Goal: Task Accomplishment & Management: Manage account settings

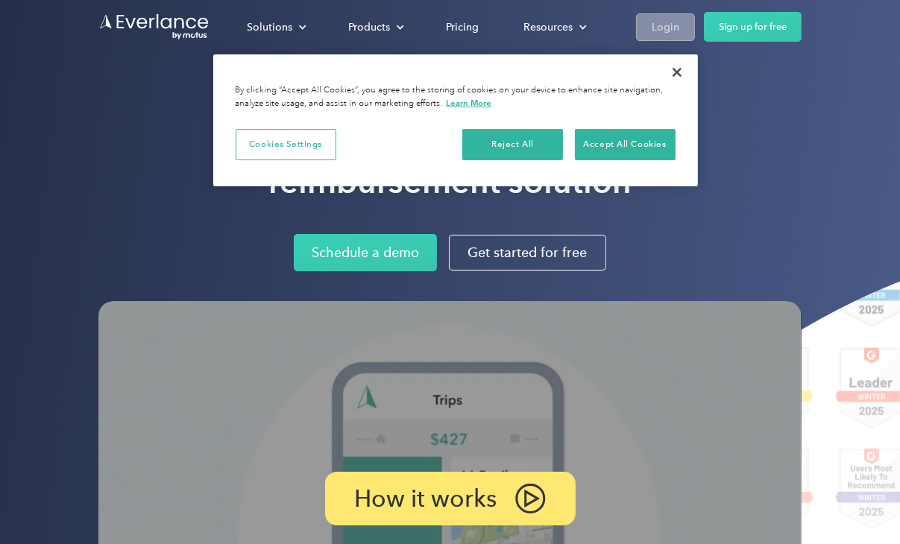
click at [668, 34] on div "Login" at bounding box center [666, 27] width 28 height 19
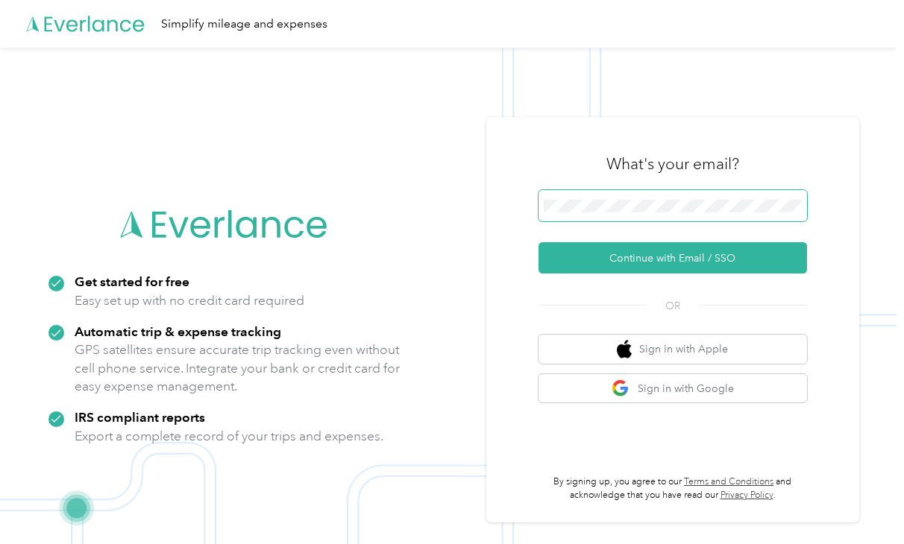
click at [538, 242] on button "Continue with Email / SSO" at bounding box center [672, 257] width 268 height 31
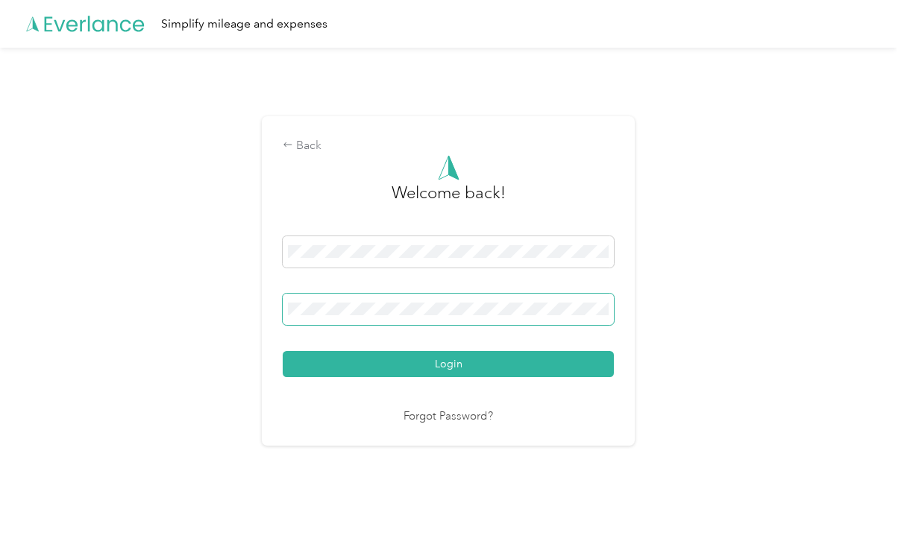
click at [283, 351] on button "Login" at bounding box center [448, 364] width 331 height 26
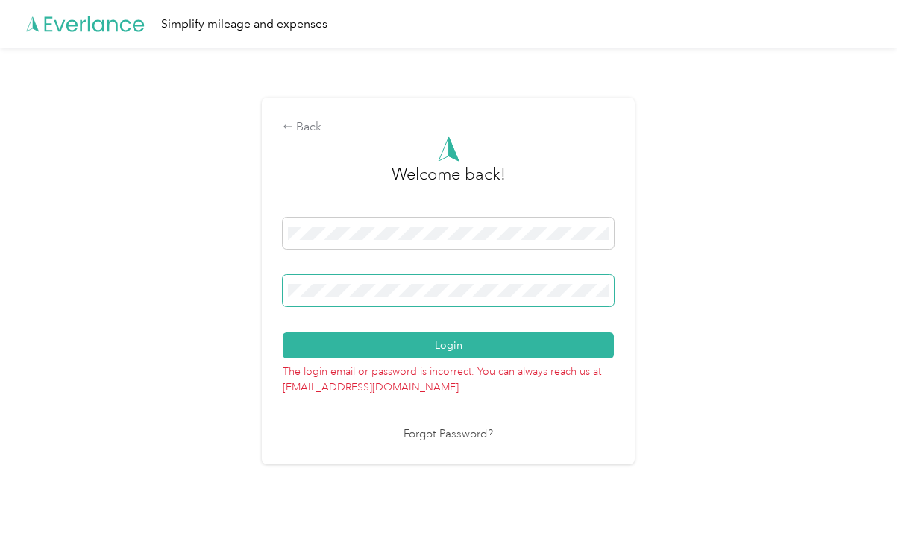
click at [283, 333] on button "Login" at bounding box center [448, 346] width 331 height 26
click at [453, 443] on div "Back Welcome back! Login The login email or password is incorrect. You can alwa…" at bounding box center [448, 281] width 373 height 366
click at [432, 436] on link "Forgot Password?" at bounding box center [447, 434] width 89 height 17
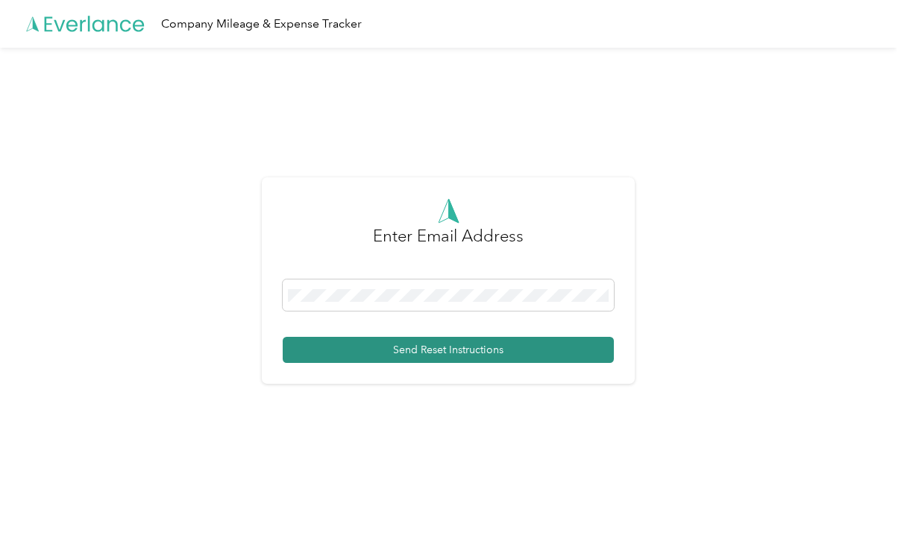
click at [444, 350] on button "Send Reset Instructions" at bounding box center [448, 350] width 331 height 26
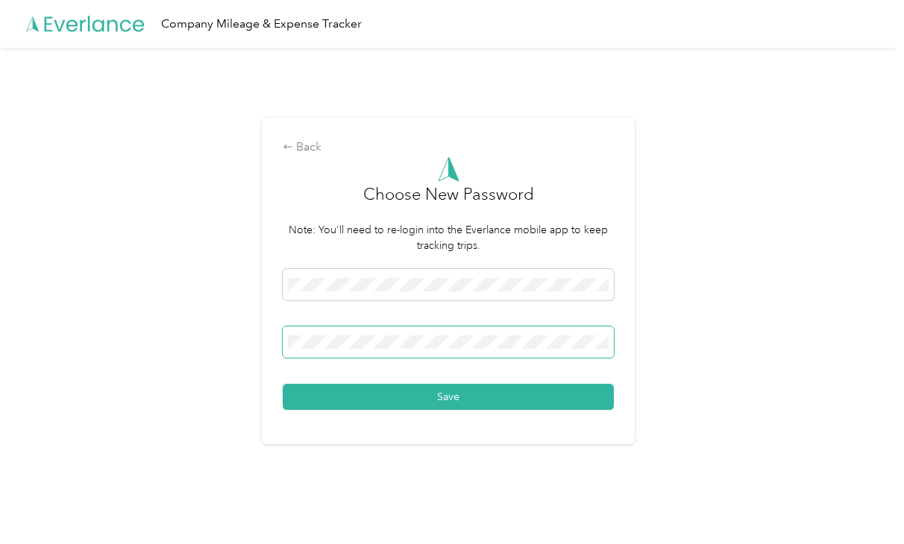
click at [283, 384] on button "Save" at bounding box center [448, 397] width 331 height 26
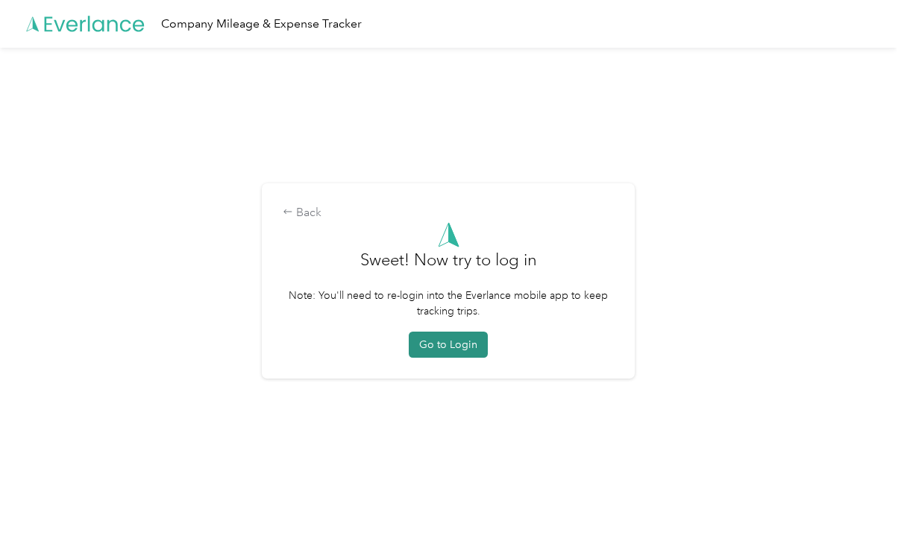
click at [462, 335] on button "Go to Login" at bounding box center [448, 345] width 79 height 26
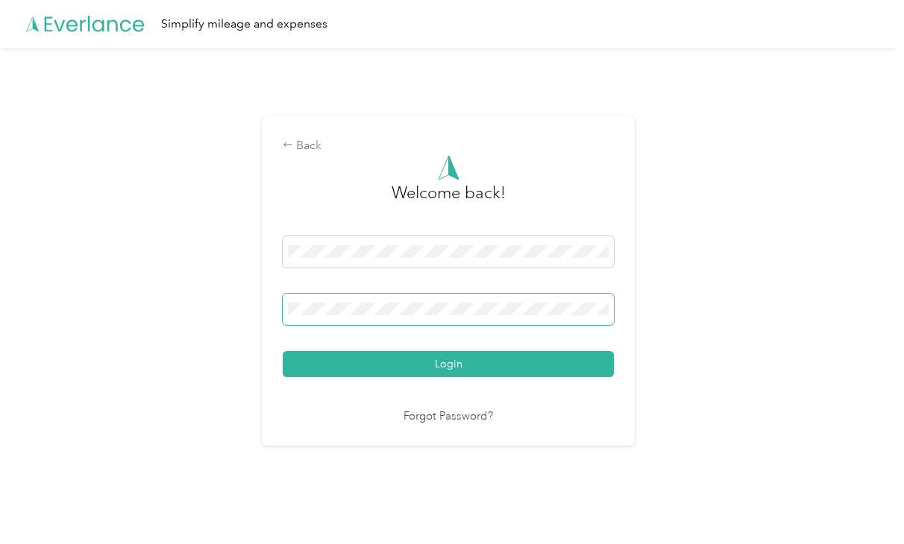
click at [398, 301] on span at bounding box center [448, 309] width 331 height 31
click at [400, 315] on span at bounding box center [448, 309] width 331 height 31
click at [283, 351] on button "Login" at bounding box center [448, 364] width 331 height 26
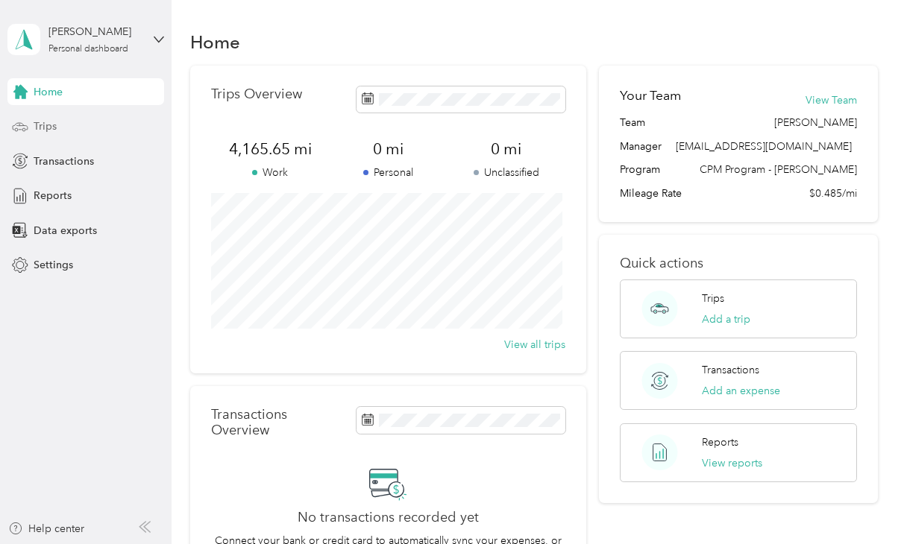
click at [54, 132] on span "Trips" at bounding box center [45, 127] width 23 height 16
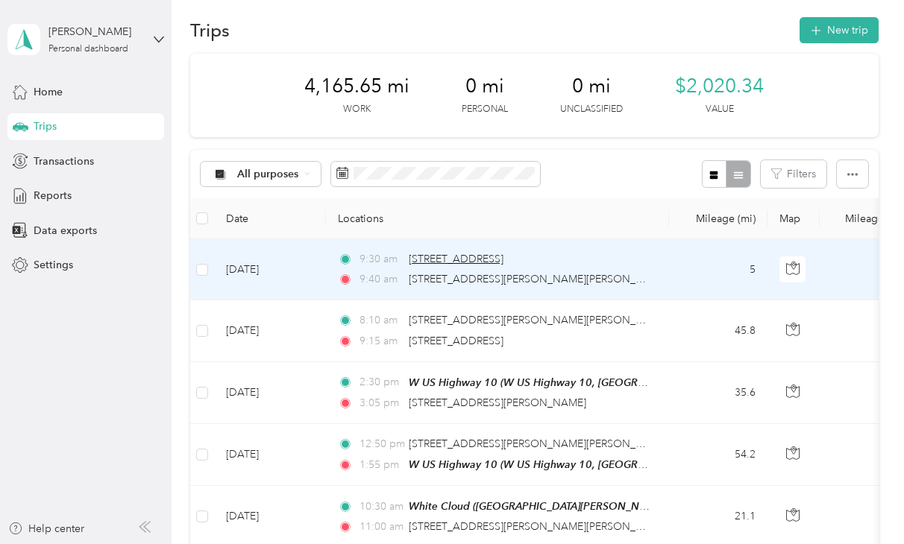
scroll to position [12, 0]
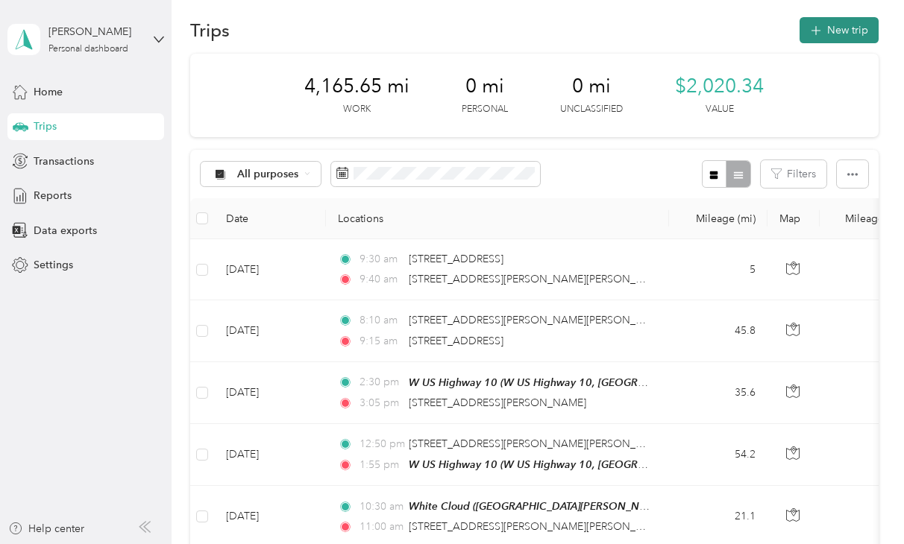
click at [833, 28] on button "New trip" at bounding box center [838, 30] width 79 height 26
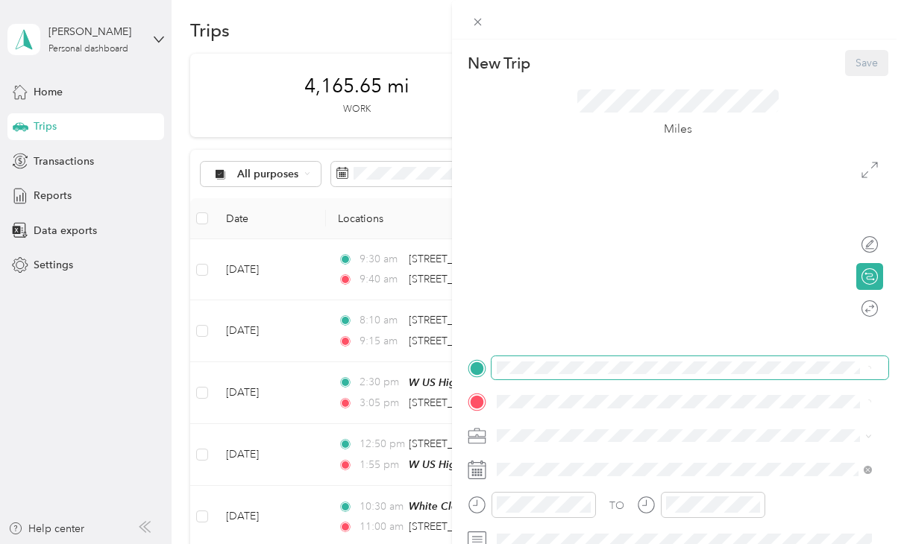
click at [591, 376] on span at bounding box center [689, 368] width 397 height 24
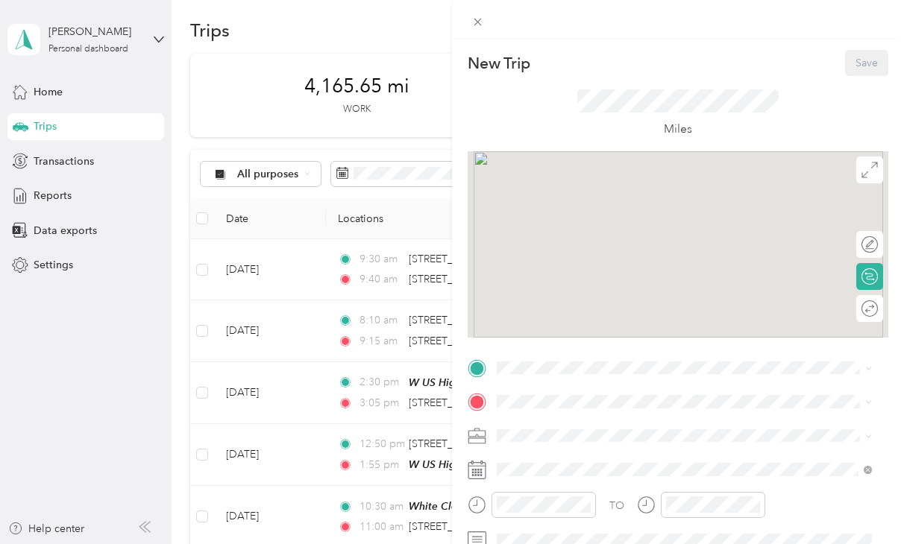
click at [400, 358] on div "New Trip Save This trip cannot be edited because it is either under review, app…" at bounding box center [452, 272] width 904 height 544
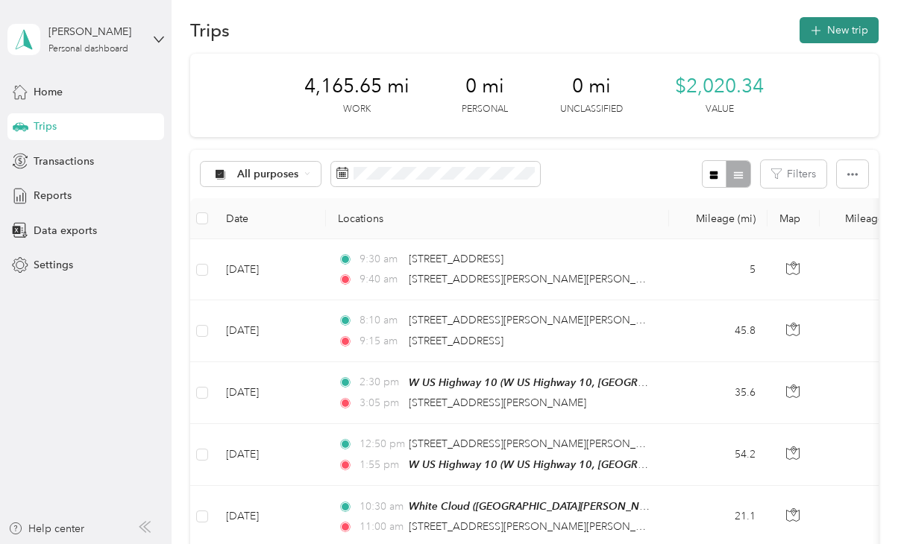
click at [804, 22] on button "New trip" at bounding box center [838, 30] width 79 height 26
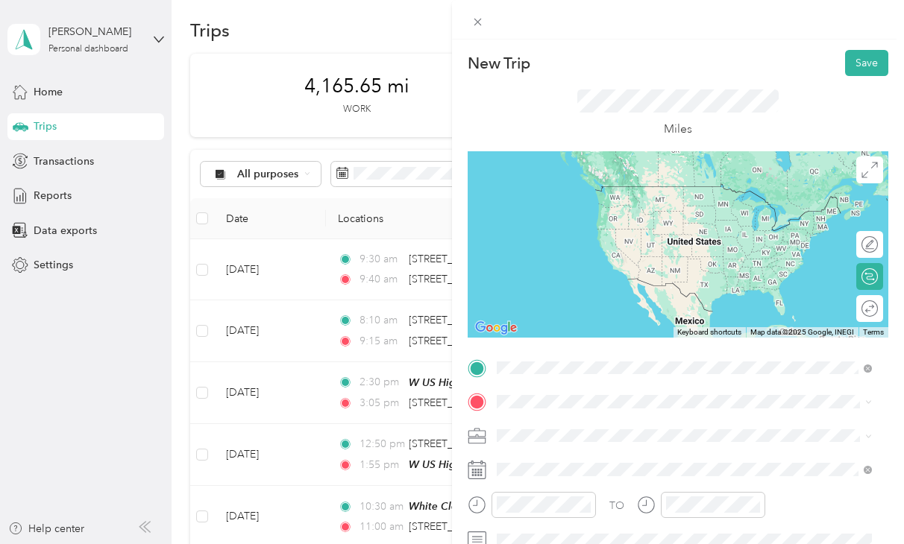
click at [620, 193] on span "[STREET_ADDRESS][PERSON_NAME][US_STATE]" at bounding box center [641, 186] width 232 height 13
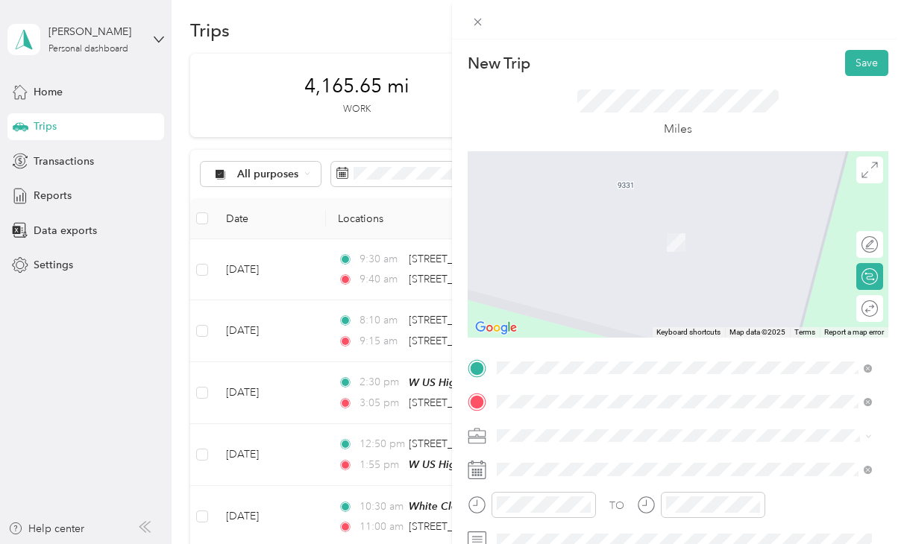
click at [575, 462] on span "[STREET_ADDRESS][US_STATE]" at bounding box center [599, 455] width 149 height 13
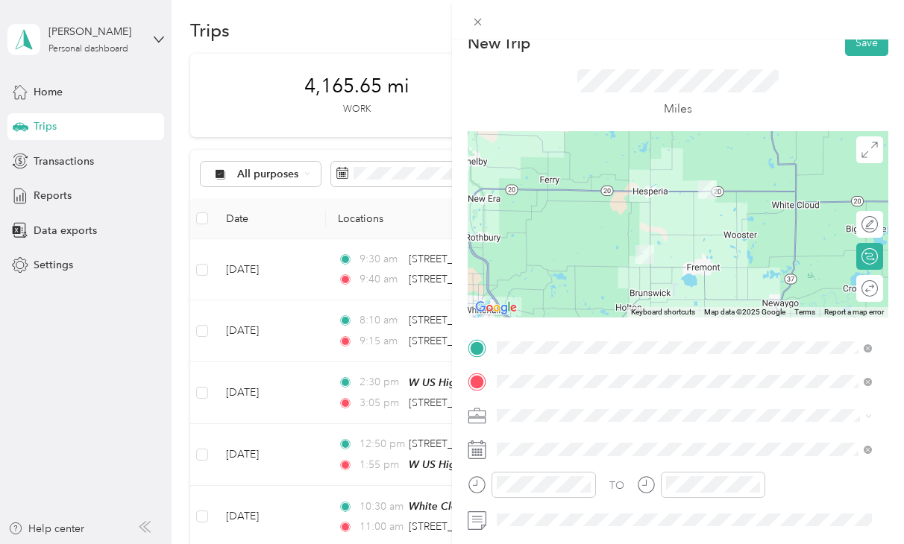
scroll to position [21, 0]
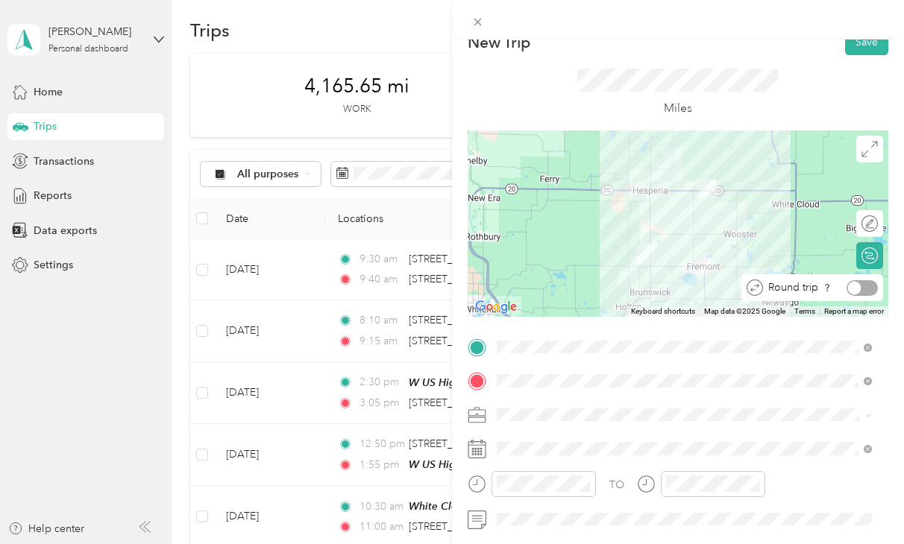
click at [854, 288] on div at bounding box center [861, 288] width 31 height 16
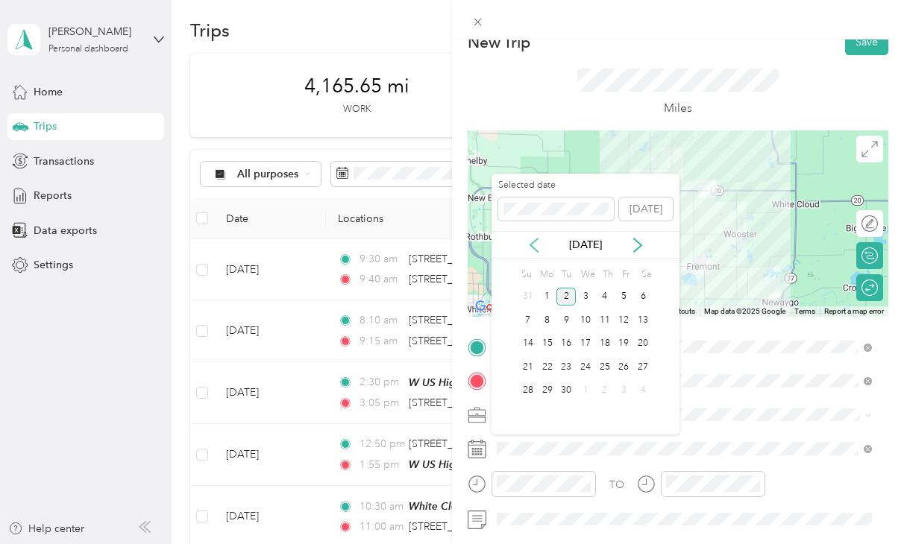
click at [539, 245] on icon at bounding box center [533, 245] width 15 height 15
click at [626, 385] on div "29" at bounding box center [623, 391] width 19 height 19
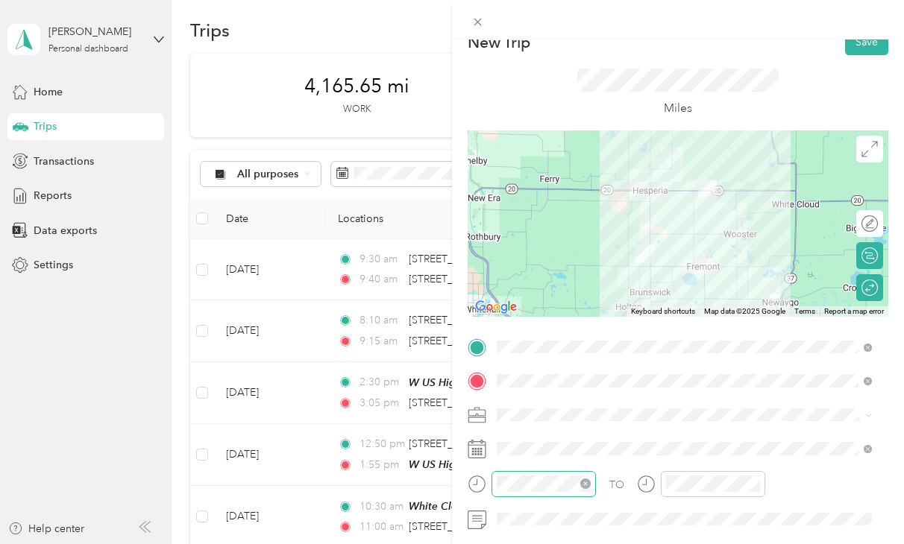
click at [582, 486] on icon "close-circle" at bounding box center [585, 484] width 10 height 10
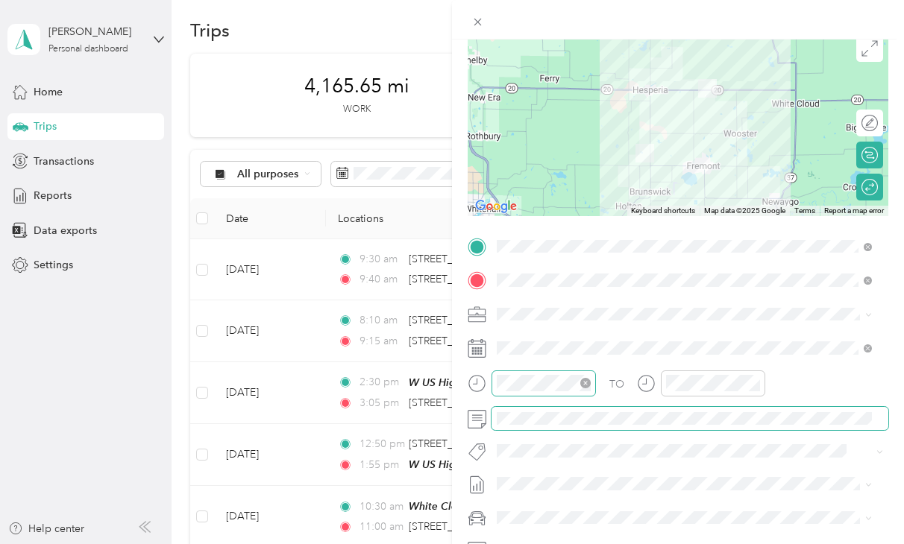
scroll to position [0, 0]
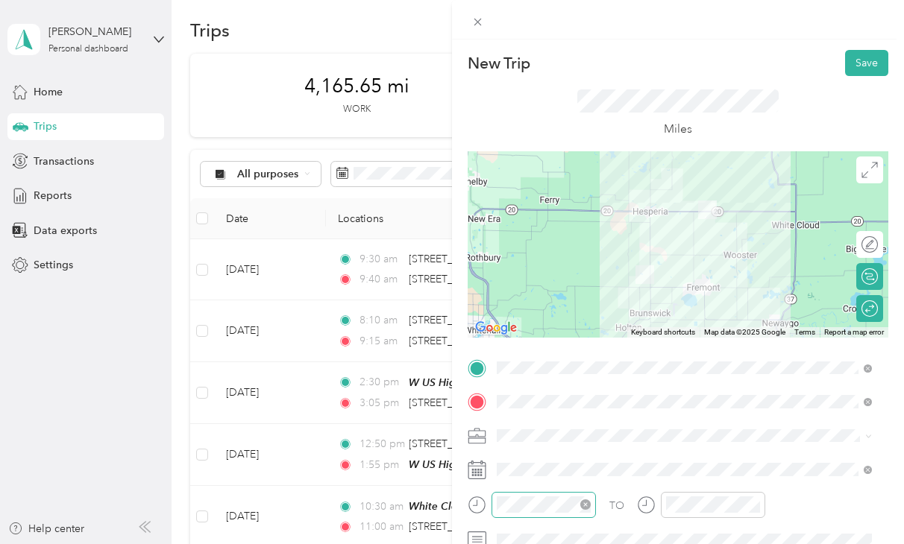
click at [856, 76] on div "Miles" at bounding box center [677, 113] width 421 height 75
click at [854, 69] on button "Save" at bounding box center [866, 63] width 43 height 26
click at [852, 63] on button "Save" at bounding box center [866, 63] width 43 height 26
click at [853, 68] on button "Save" at bounding box center [866, 63] width 43 height 26
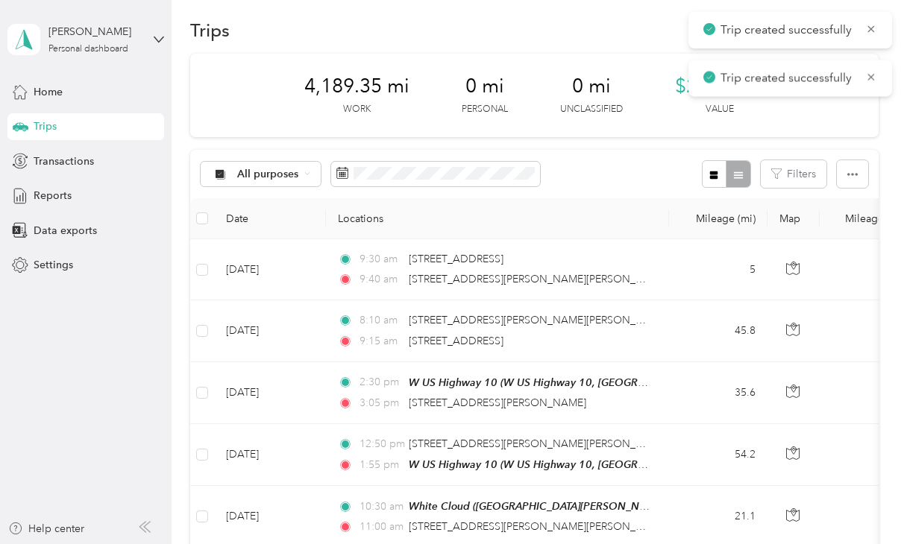
click at [614, 54] on div "4,189.35 mi Work 0 mi Personal 0 mi Unclassified $2,031.83 Value" at bounding box center [534, 96] width 688 height 84
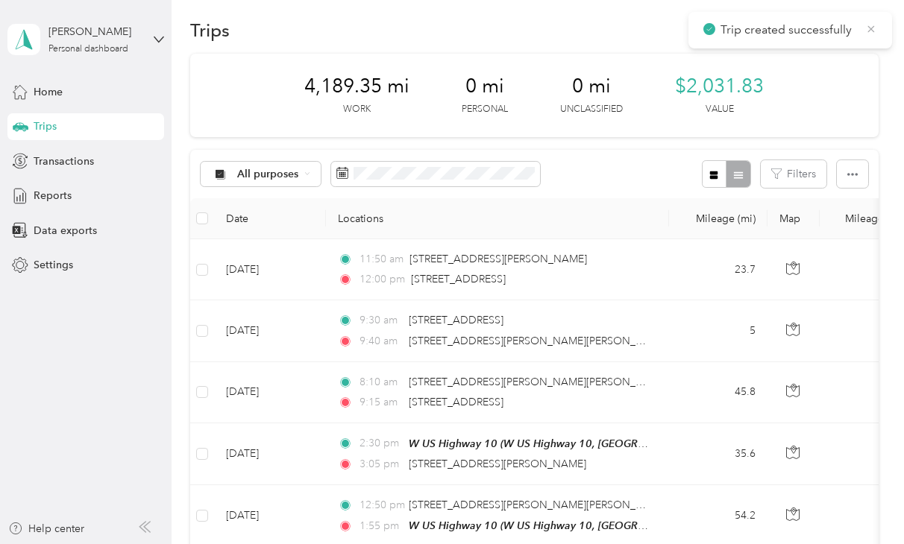
click at [866, 31] on icon at bounding box center [871, 28] width 12 height 13
click at [861, 34] on button "New trip" at bounding box center [838, 30] width 79 height 26
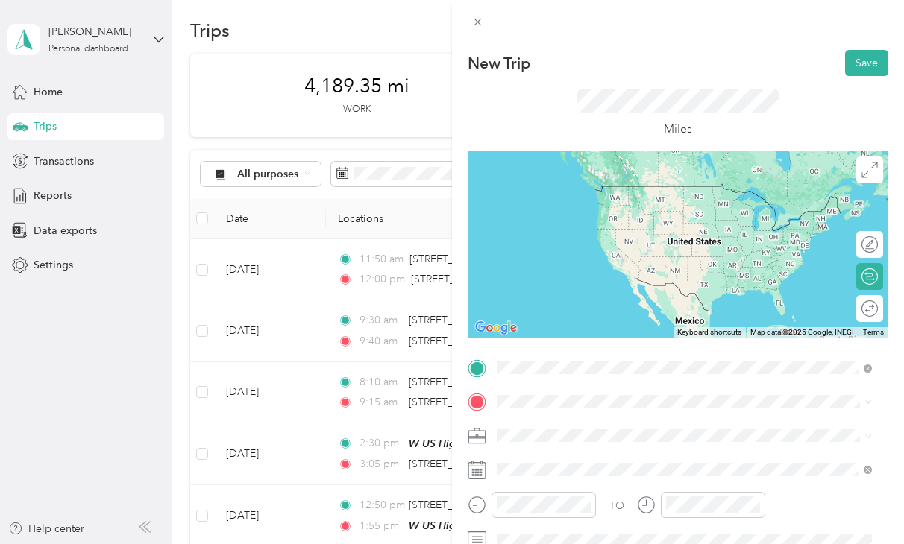
click at [641, 193] on span "[STREET_ADDRESS][PERSON_NAME][US_STATE]" at bounding box center [641, 186] width 232 height 13
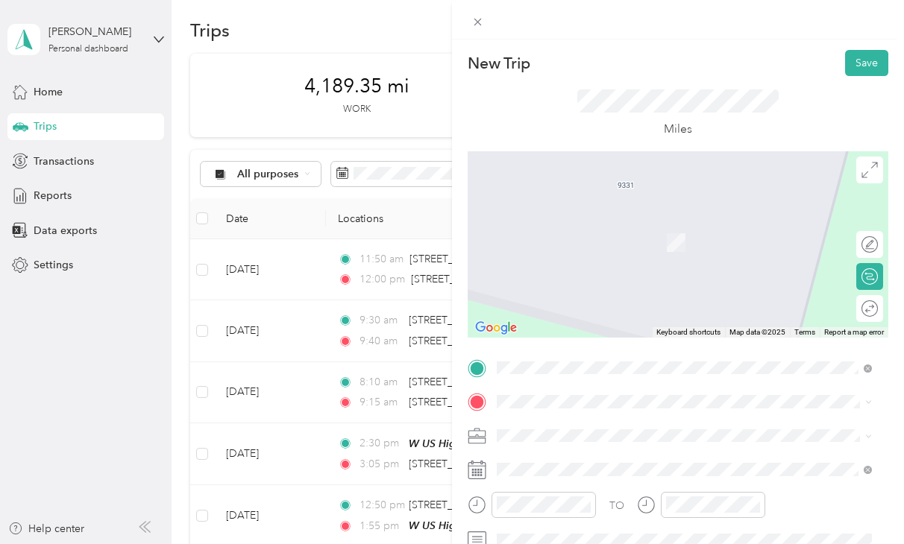
click at [577, 227] on span "[STREET_ADDRESS][PERSON_NAME][US_STATE]" at bounding box center [641, 219] width 232 height 13
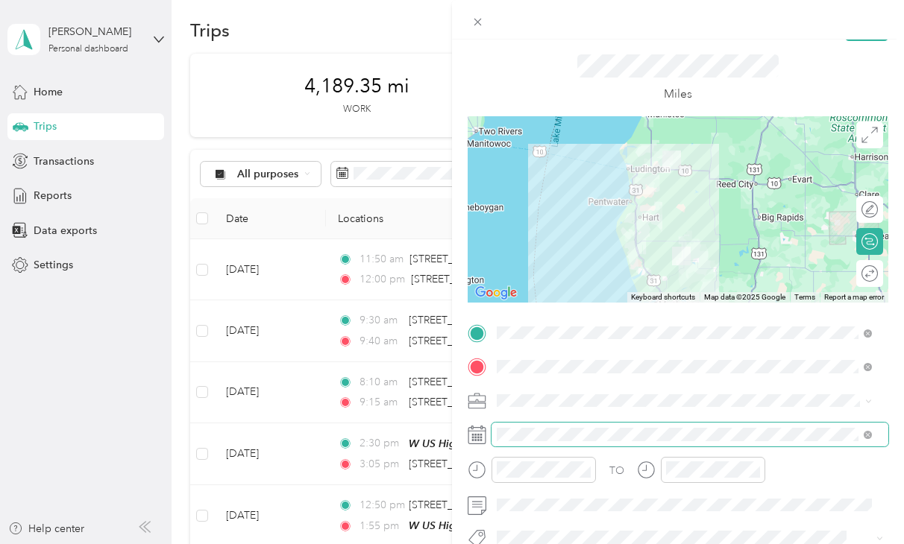
scroll to position [36, 0]
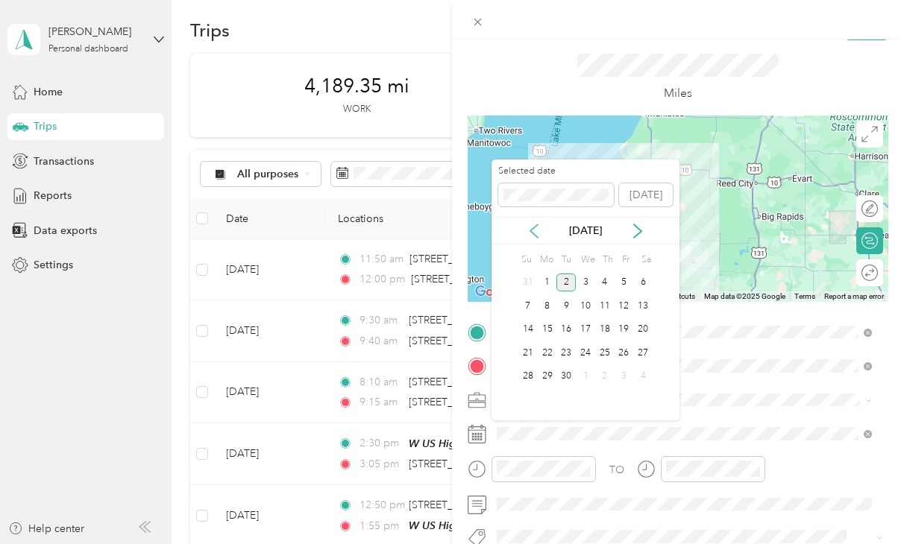
click at [528, 227] on icon at bounding box center [533, 231] width 15 height 15
click at [628, 375] on div "29" at bounding box center [623, 377] width 19 height 19
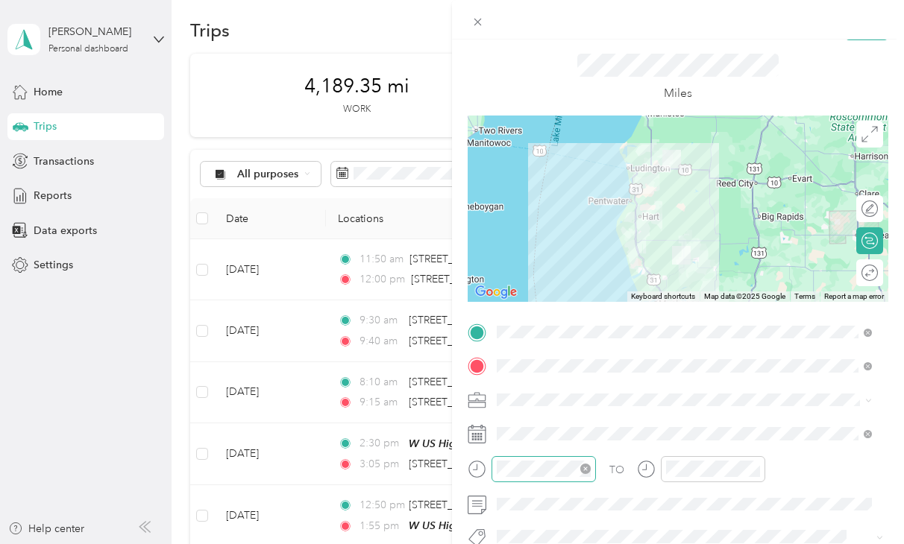
click at [590, 473] on icon "close-circle" at bounding box center [585, 469] width 10 height 10
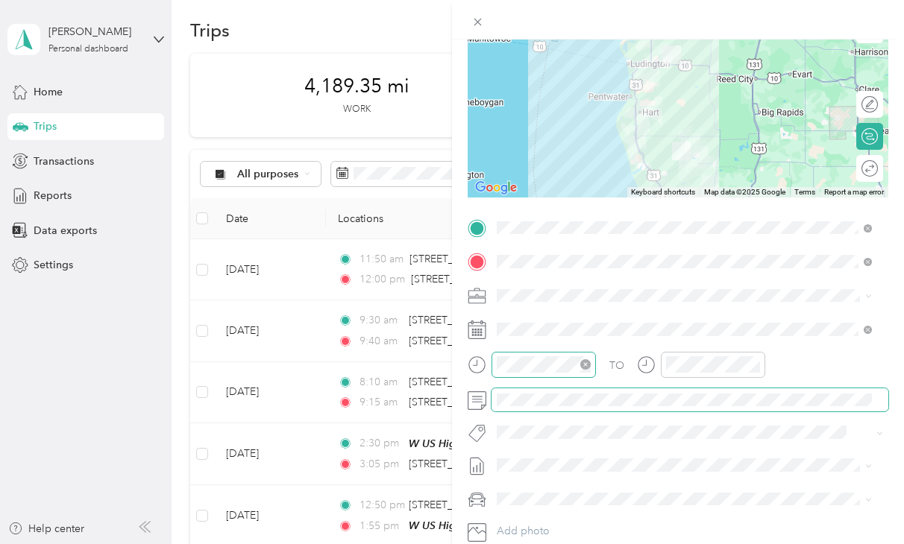
scroll to position [0, 0]
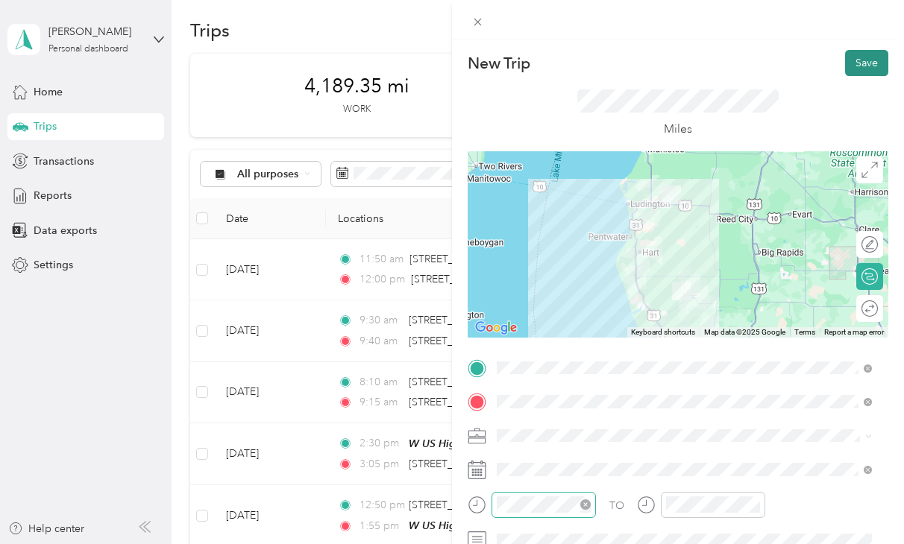
click at [848, 69] on button "Save" at bounding box center [866, 63] width 43 height 26
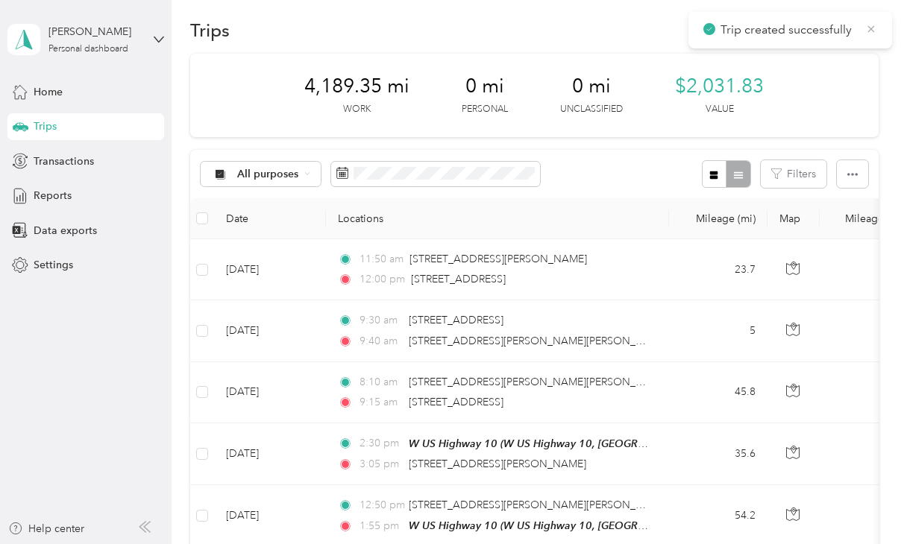
click at [870, 31] on icon at bounding box center [871, 28] width 12 height 13
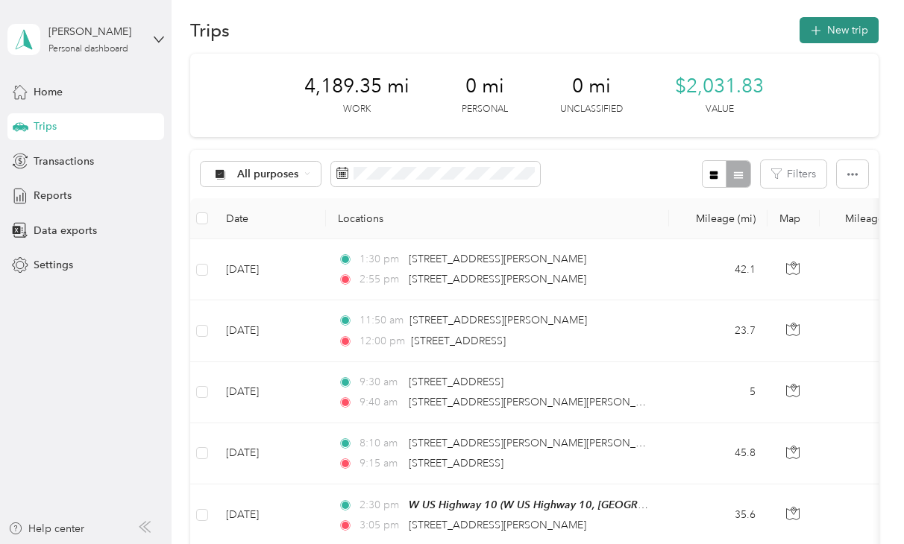
click at [844, 34] on button "New trip" at bounding box center [838, 30] width 79 height 26
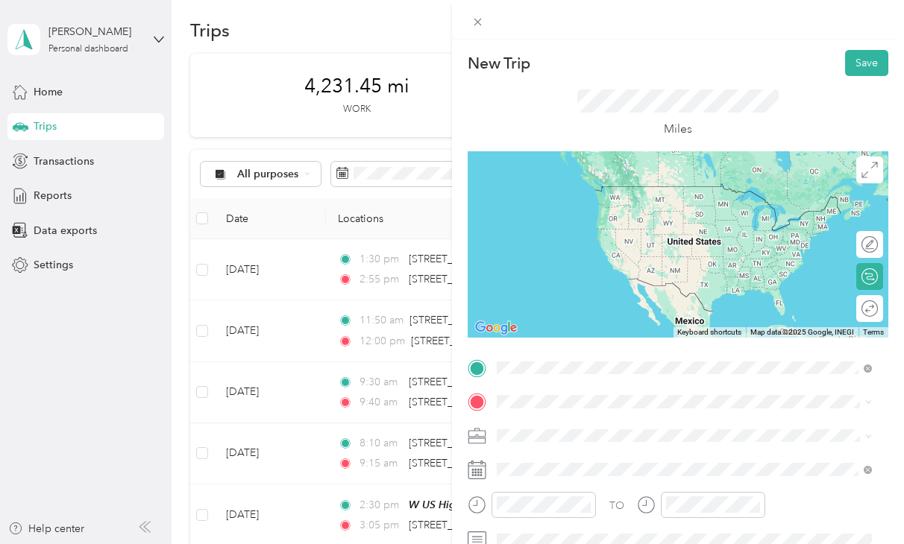
click at [630, 193] on span "[STREET_ADDRESS][PERSON_NAME][US_STATE]" at bounding box center [641, 186] width 232 height 13
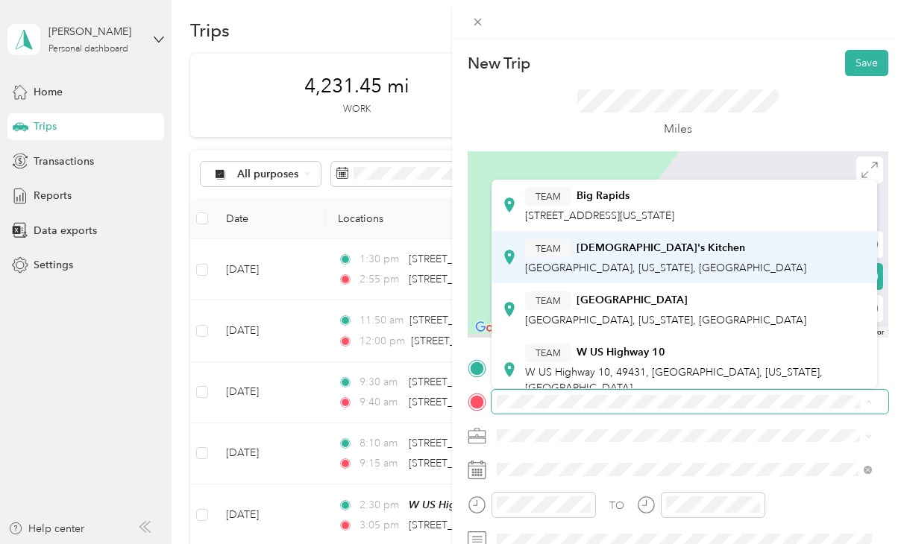
scroll to position [187, 0]
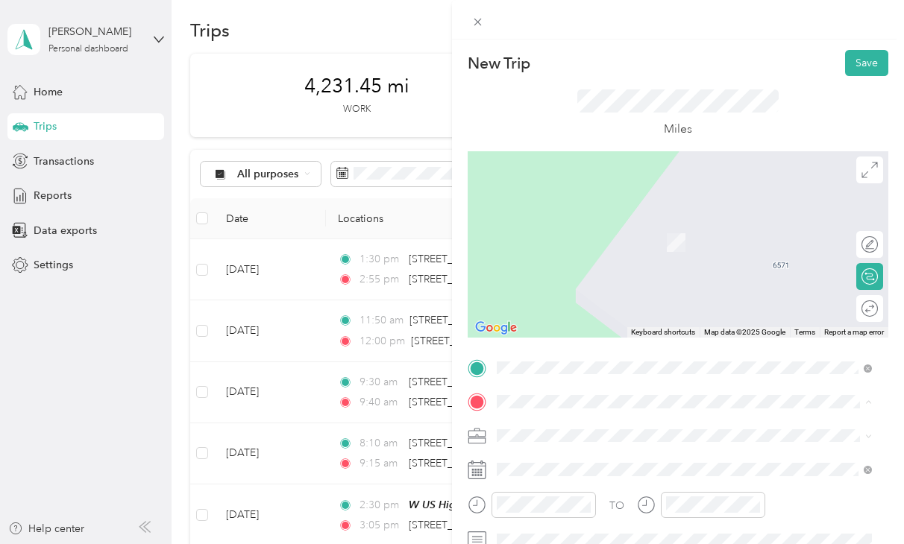
click at [653, 309] on strong "W US Highway 10" at bounding box center [620, 301] width 89 height 13
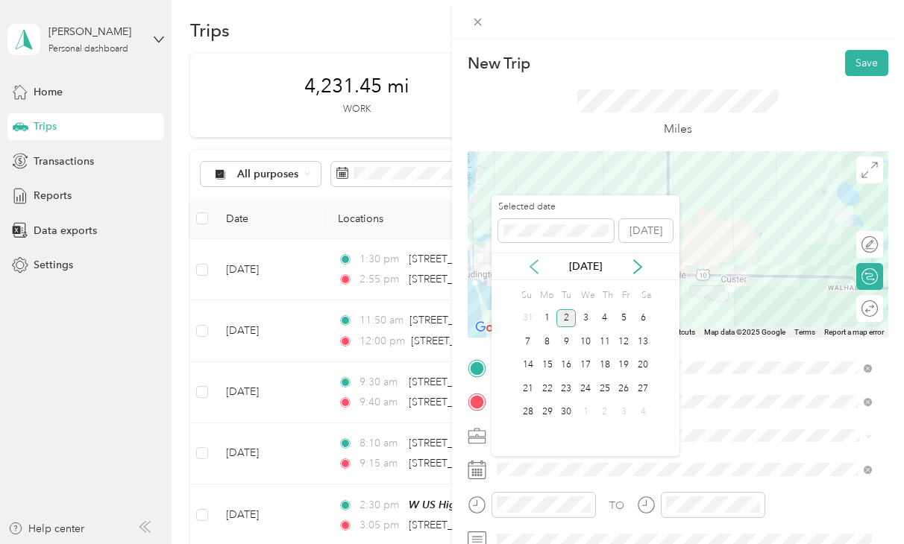
click at [533, 269] on icon at bounding box center [533, 266] width 7 height 13
click at [625, 406] on div "29" at bounding box center [623, 412] width 19 height 19
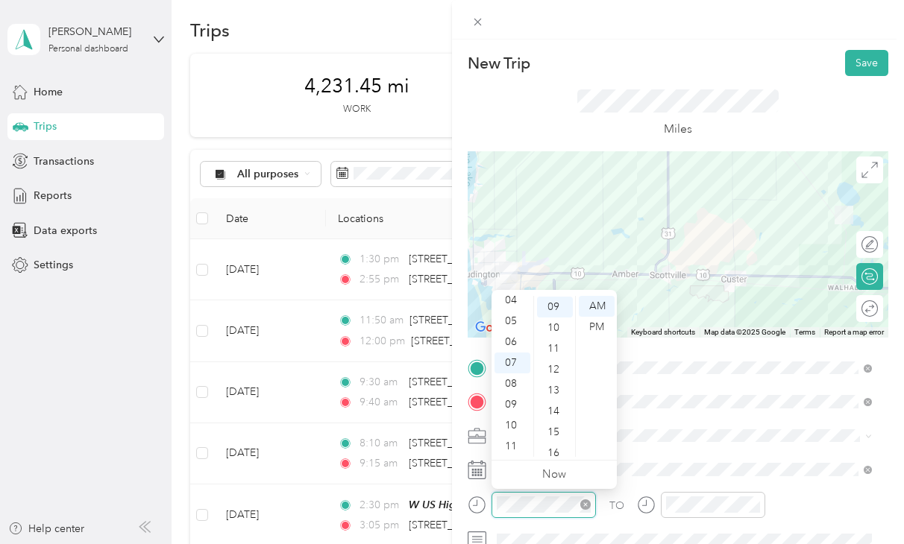
scroll to position [188, 0]
click at [590, 501] on icon "close-circle" at bounding box center [585, 505] width 10 height 10
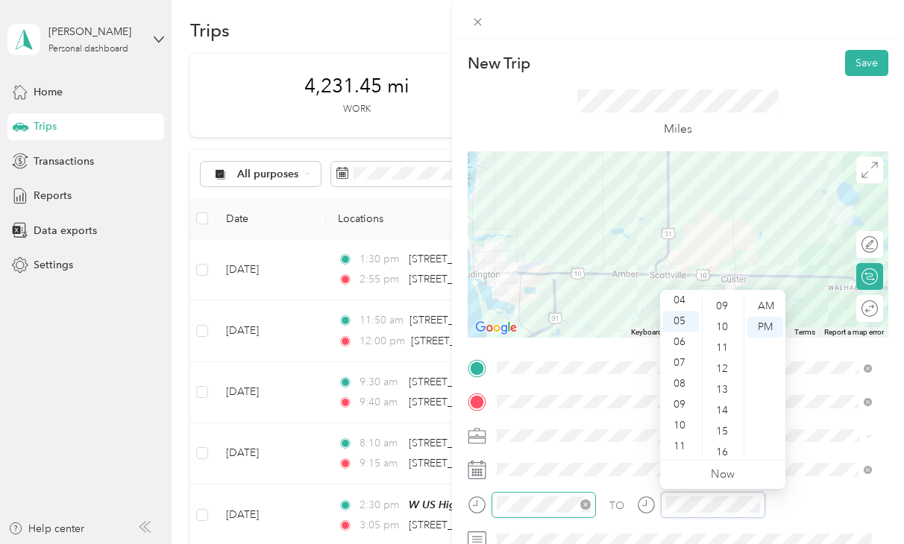
scroll to position [0, 0]
click at [767, 333] on div "PM" at bounding box center [765, 327] width 36 height 21
click at [765, 326] on div "PM" at bounding box center [765, 327] width 36 height 21
click at [748, 114] on div "Miles" at bounding box center [677, 113] width 201 height 49
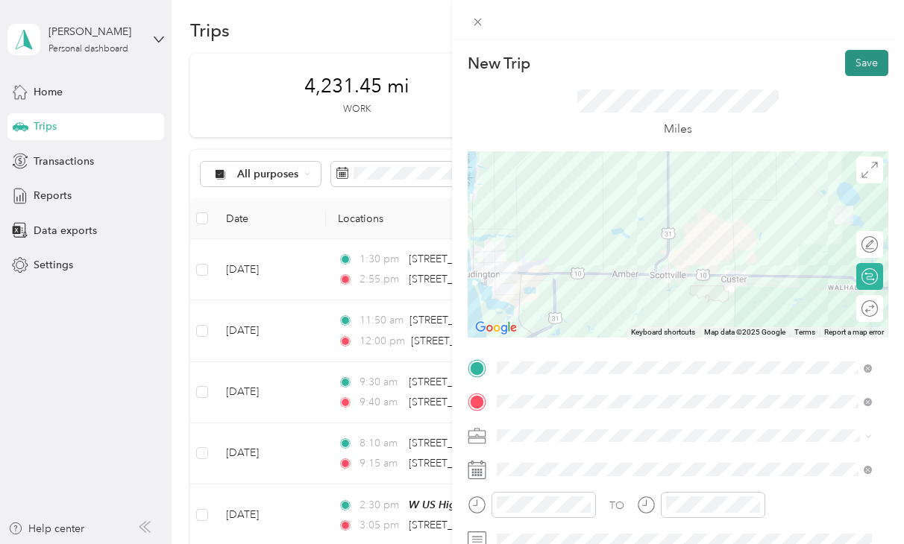
click at [860, 63] on button "Save" at bounding box center [866, 63] width 43 height 26
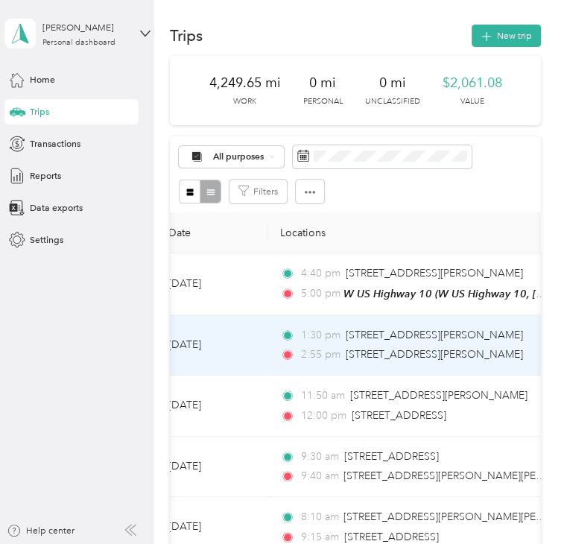
scroll to position [0, 28]
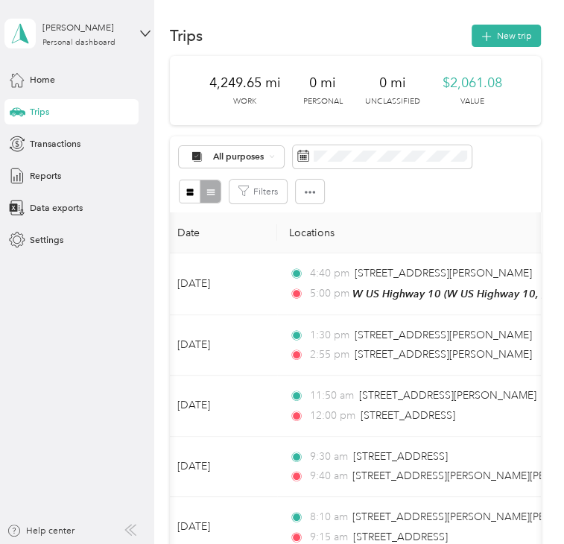
click at [131, 532] on icon at bounding box center [131, 530] width 12 height 12
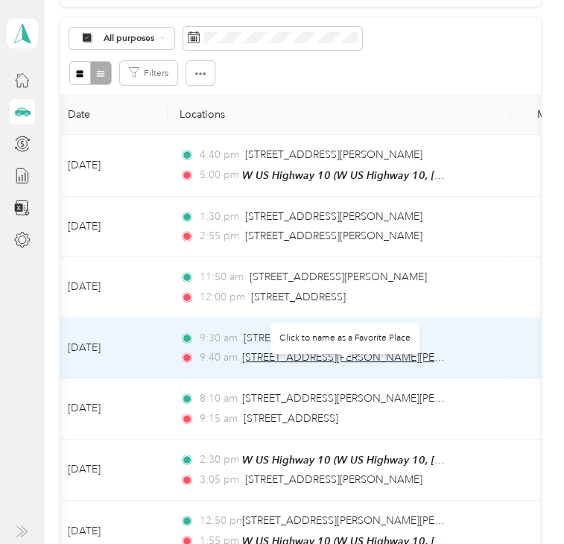
scroll to position [127, 0]
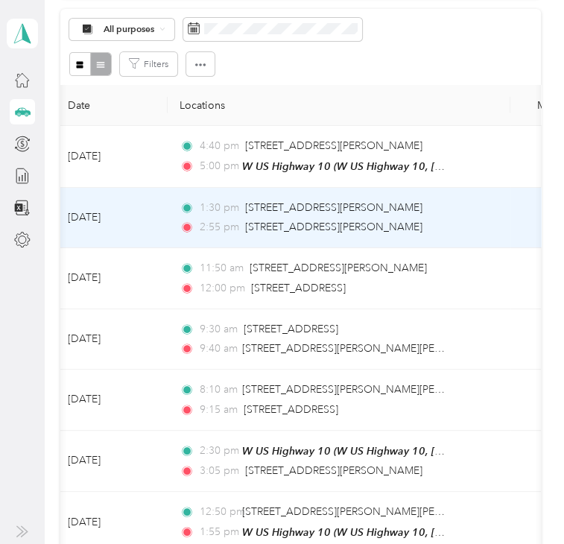
click at [151, 220] on td "[DATE]" at bounding box center [112, 218] width 112 height 61
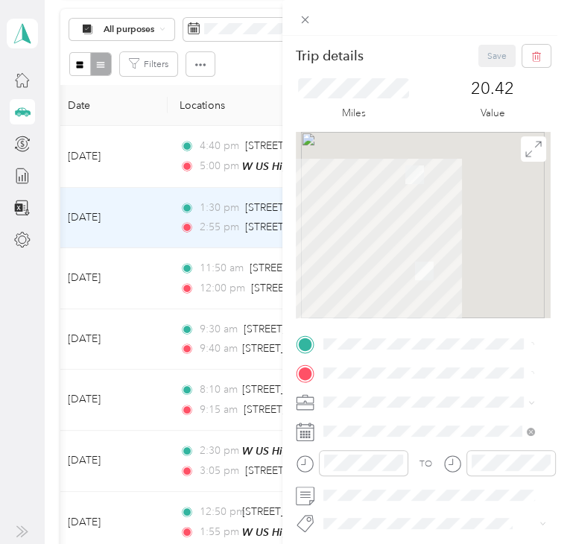
scroll to position [36, 0]
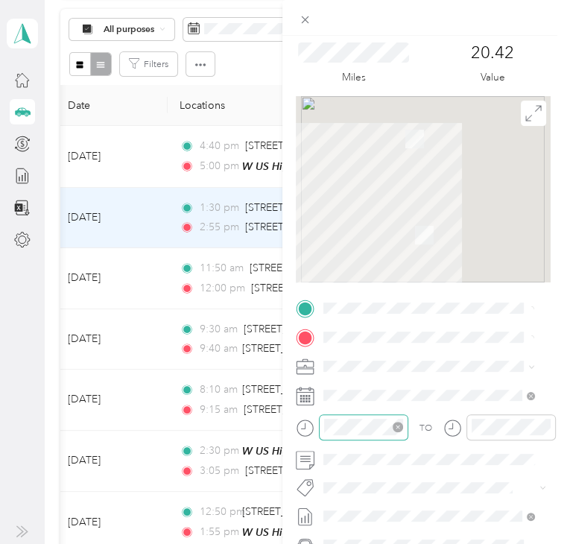
click at [398, 426] on icon "close-circle" at bounding box center [398, 427] width 10 height 10
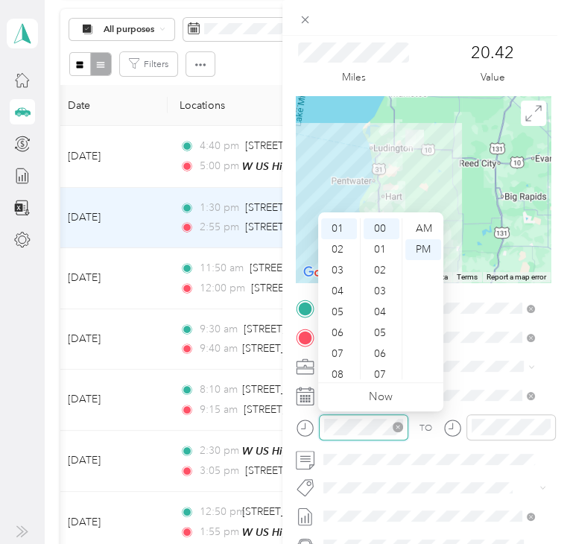
scroll to position [0, 0]
click at [426, 253] on div "PM" at bounding box center [424, 249] width 36 height 21
click at [421, 250] on div "PM" at bounding box center [424, 249] width 36 height 21
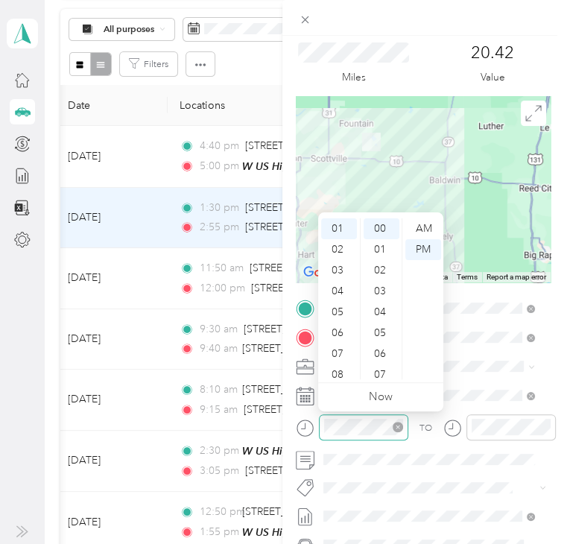
click at [423, 83] on div "Miles 20.42 Value" at bounding box center [424, 63] width 256 height 65
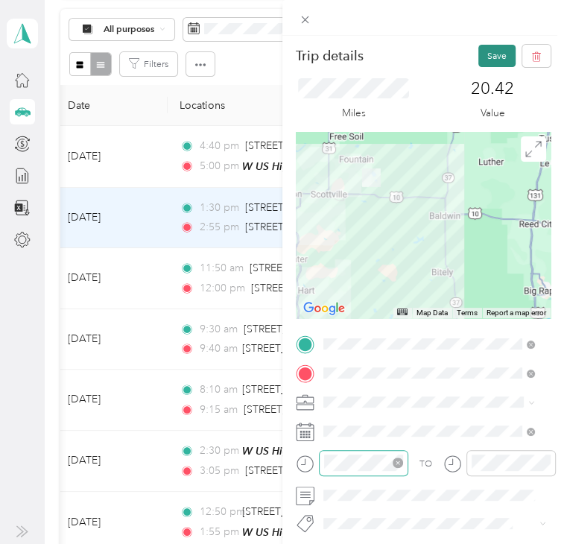
click at [479, 57] on button "Save" at bounding box center [497, 56] width 37 height 22
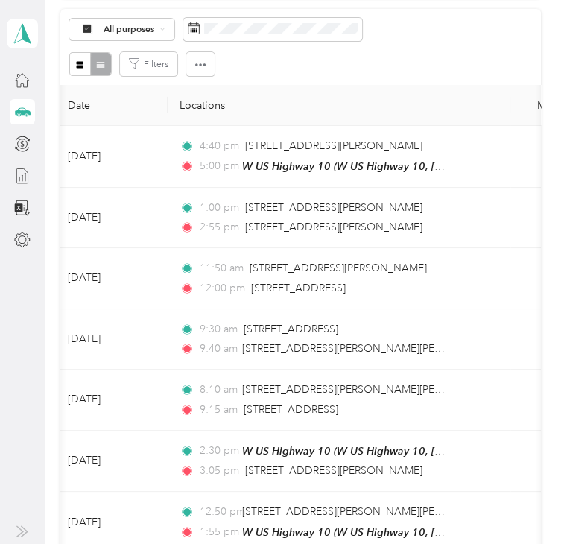
drag, startPoint x: 16, startPoint y: 382, endPoint x: 60, endPoint y: 380, distance: 44.0
click at [16, 382] on aside "[PERSON_NAME] Personal dashboard" at bounding box center [22, 272] width 45 height 544
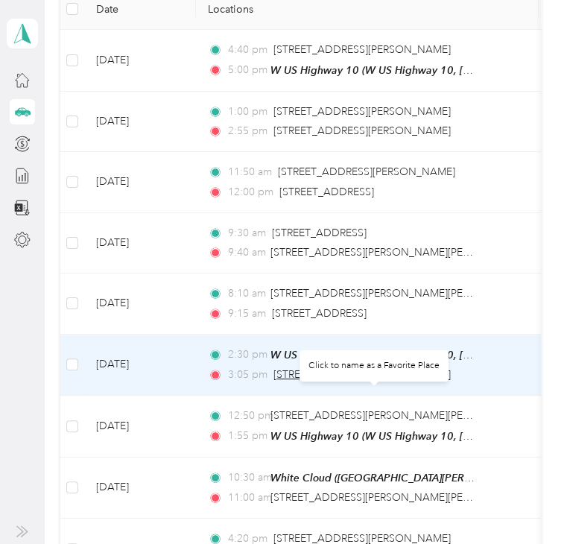
scroll to position [200, 0]
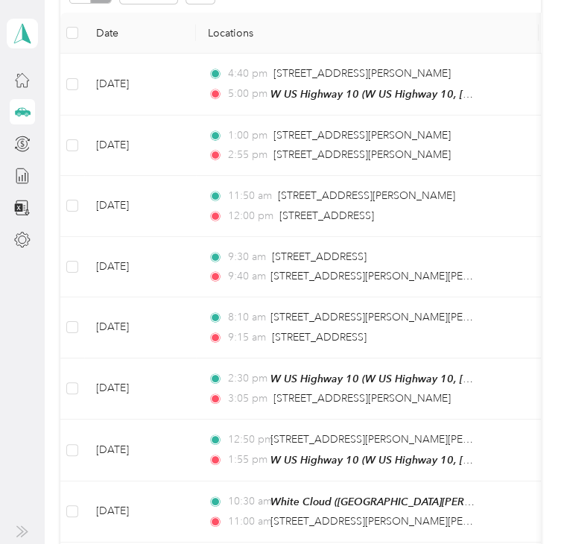
drag, startPoint x: 9, startPoint y: 397, endPoint x: 40, endPoint y: 390, distance: 32.2
click at [9, 397] on aside "[PERSON_NAME] Personal dashboard" at bounding box center [22, 272] width 45 height 544
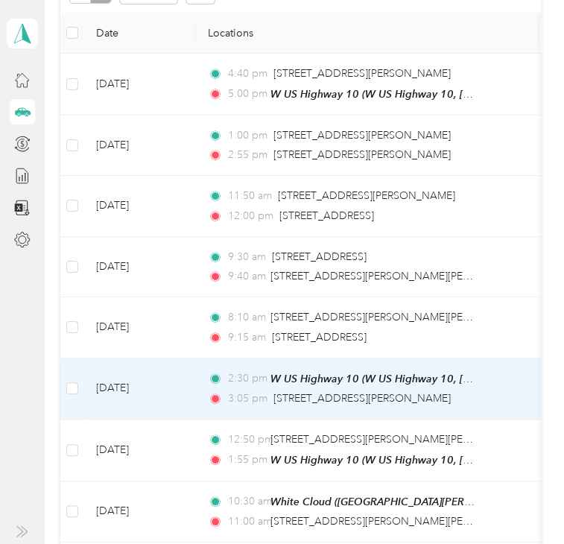
click at [495, 392] on td "2:30 pm W US Highway 10 ([GEOGRAPHIC_DATA][US_STATE]) 3:05 pm [STREET_ADDRESS][…" at bounding box center [367, 390] width 343 height 62
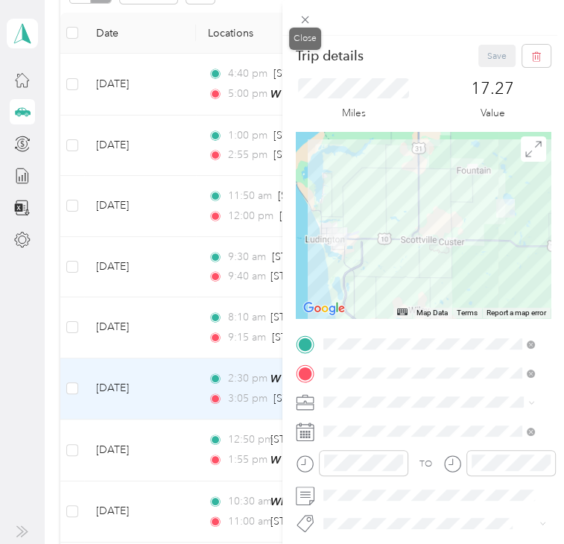
drag, startPoint x: 305, startPoint y: 19, endPoint x: 550, endPoint y: 58, distance: 248.5
click at [305, 19] on icon at bounding box center [305, 19] width 7 height 7
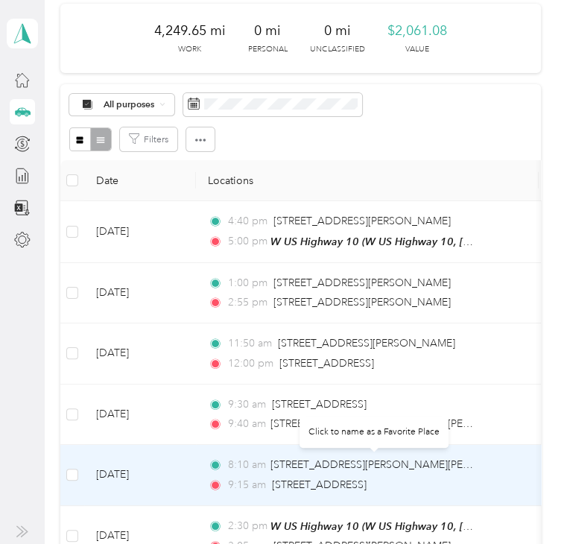
scroll to position [51, 0]
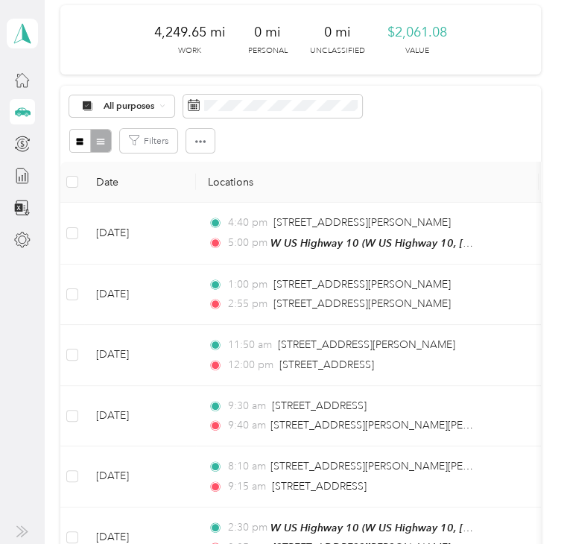
drag, startPoint x: 297, startPoint y: 184, endPoint x: 437, endPoint y: 290, distance: 175.7
click at [297, 184] on th "Locations" at bounding box center [367, 182] width 343 height 41
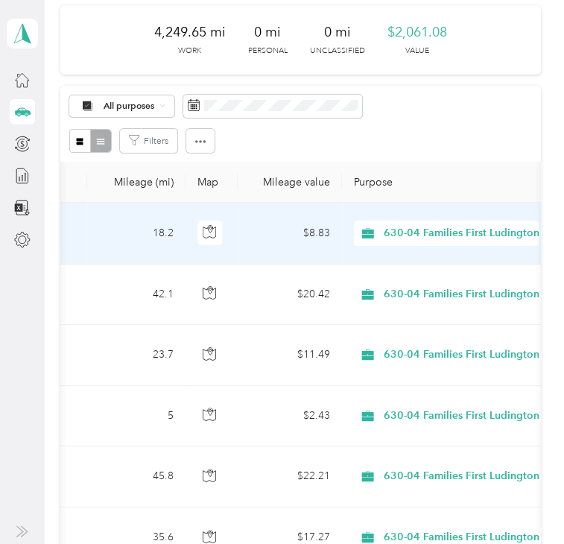
scroll to position [0, 453]
